Goal: Information Seeking & Learning: Find specific fact

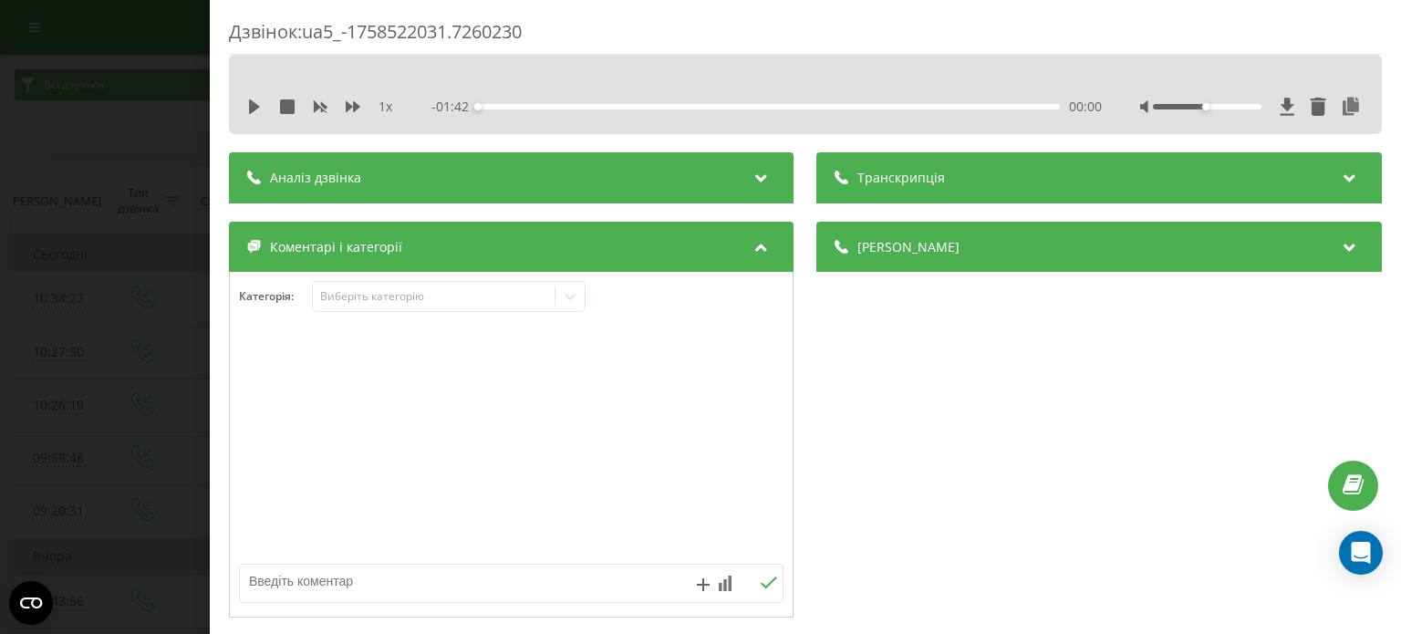
click at [0, 251] on div "Дзвінок : ua5_-1758522031.7260230 1 x - 01:42 00:00 00:00 Транскрипція Для AI-а…" at bounding box center [700, 317] width 1401 height 634
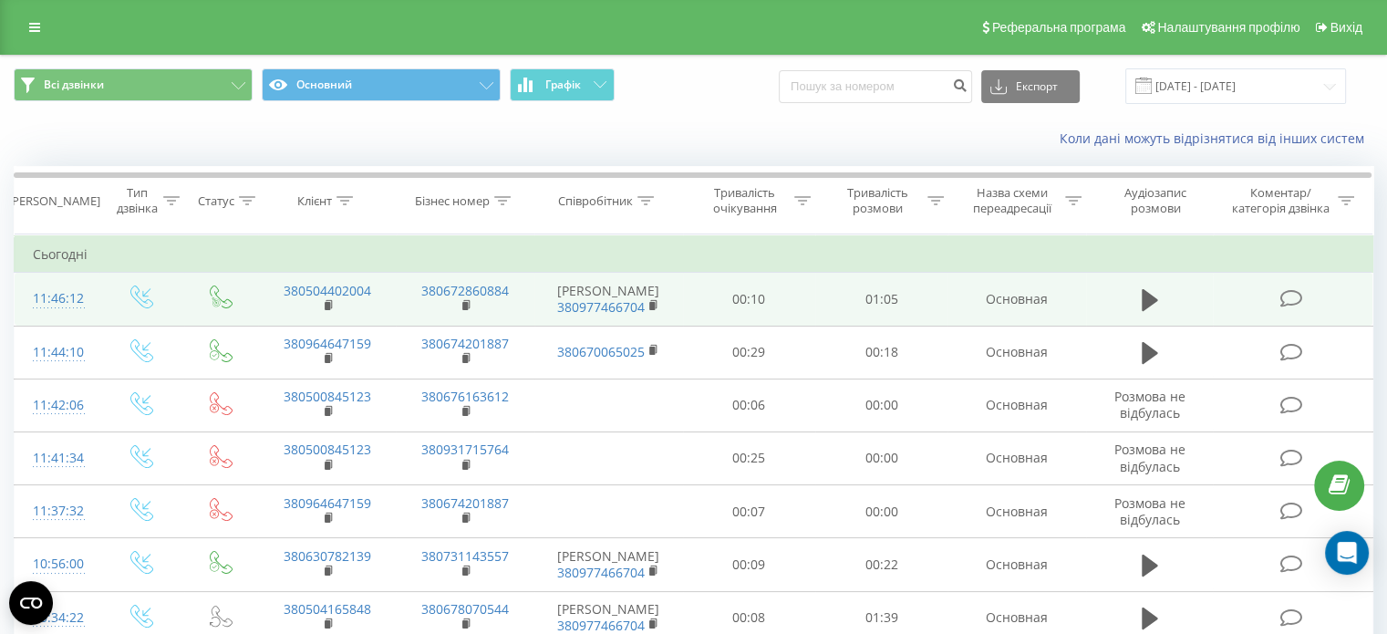
click at [1129, 299] on td at bounding box center [1150, 299] width 128 height 53
click at [1155, 299] on icon at bounding box center [1150, 300] width 16 height 22
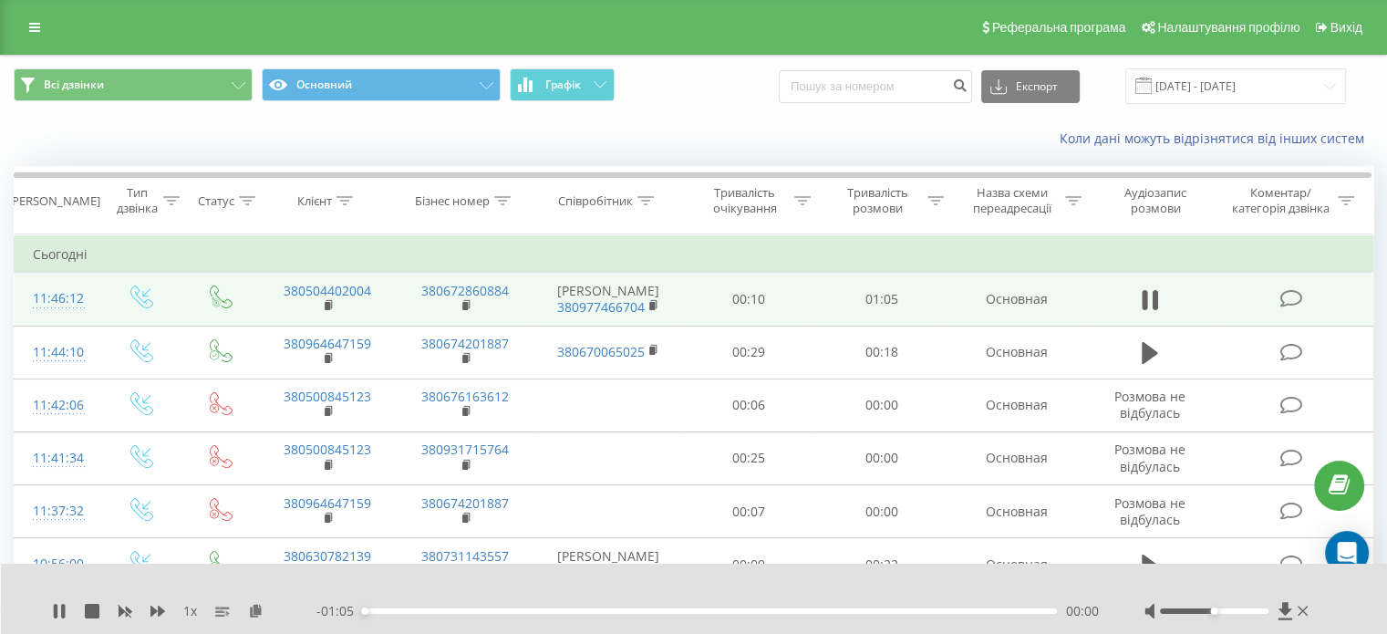
click at [1302, 299] on icon at bounding box center [1291, 298] width 23 height 19
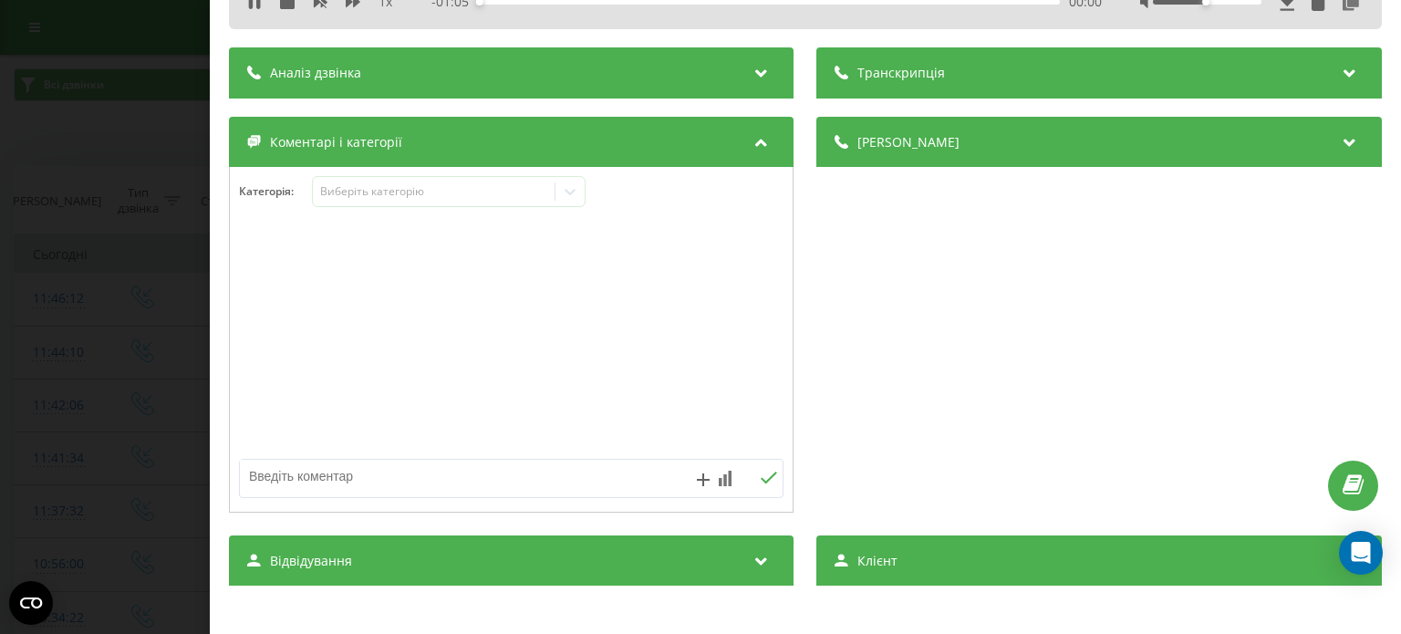
scroll to position [182, 0]
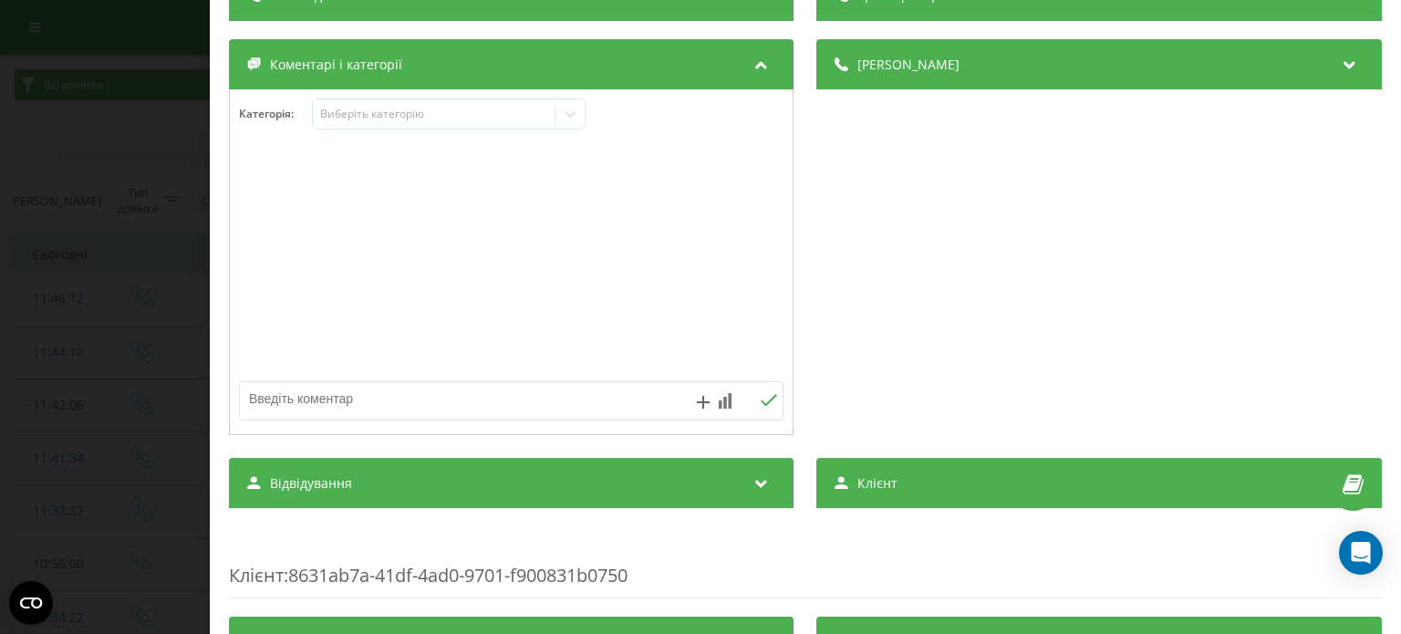
click at [316, 478] on span "Відвідування" at bounding box center [311, 483] width 82 height 18
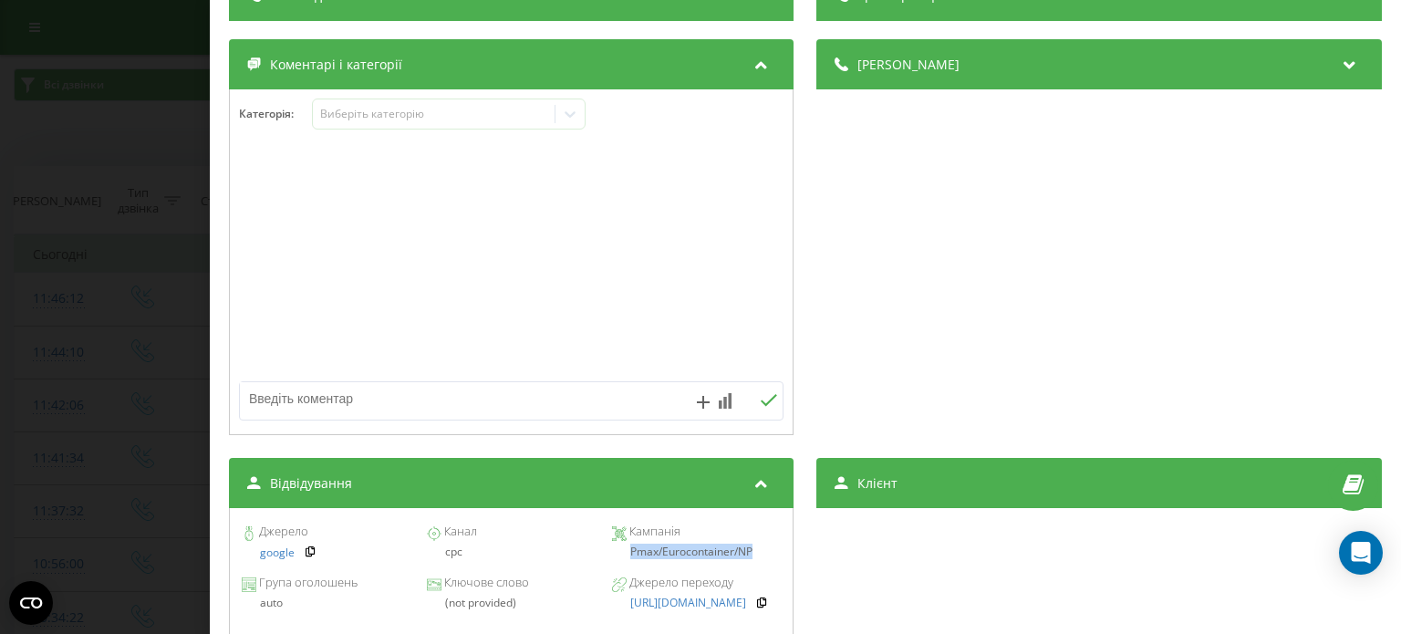
drag, startPoint x: 626, startPoint y: 550, endPoint x: 760, endPoint y: 544, distance: 134.2
click at [760, 544] on div "Кампанія Pmax/Eurocontainer/NP" at bounding box center [696, 542] width 169 height 32
copy div "Pmax/Eurocontainer/NP"
